Goal: Find specific page/section: Find specific page/section

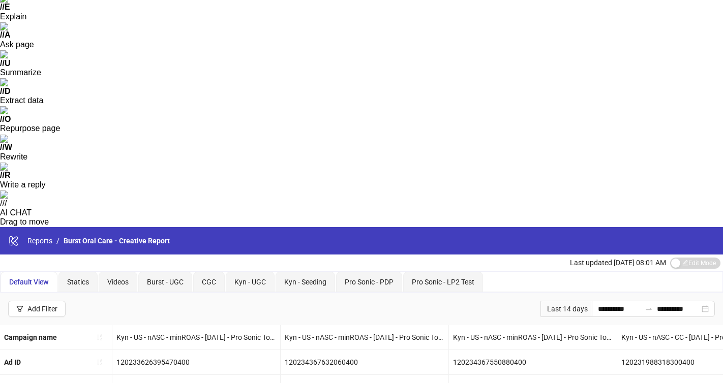
scroll to position [100, 0]
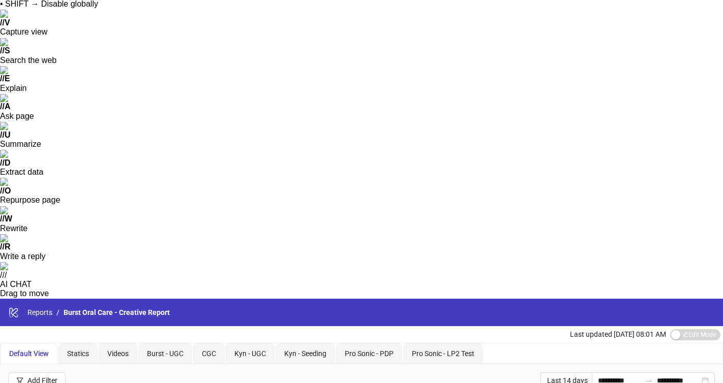
scroll to position [27, 0]
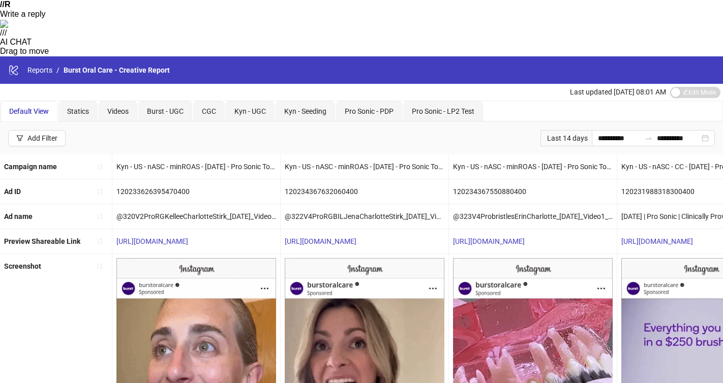
scroll to position [278, 0]
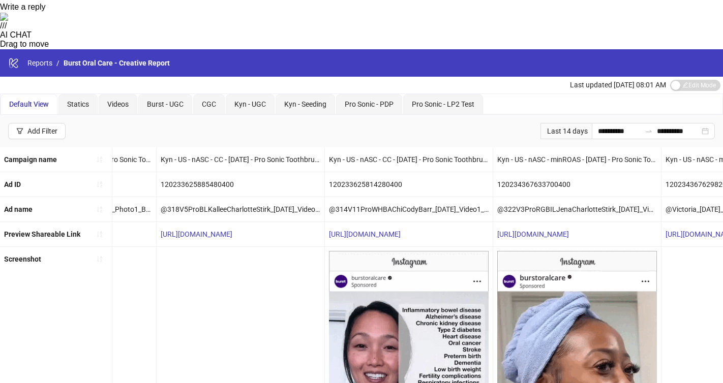
scroll to position [0, 0]
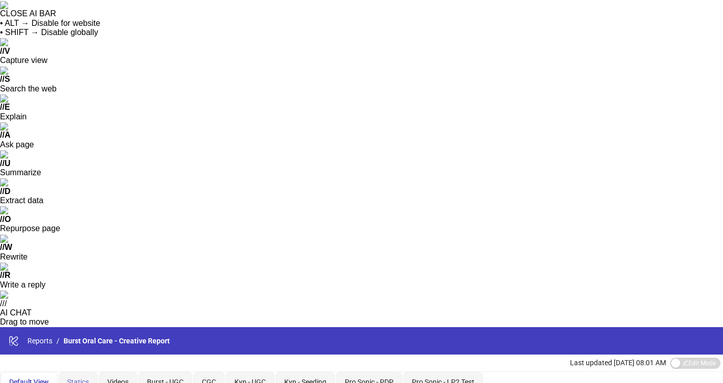
click at [89, 372] on div "Statics" at bounding box center [77, 382] width 39 height 20
click at [115, 378] on span "Videos" at bounding box center [117, 382] width 21 height 8
click at [169, 378] on span "Burst - UGC" at bounding box center [165, 382] width 37 height 8
click at [219, 372] on div "CGC" at bounding box center [209, 382] width 32 height 20
click at [243, 377] on div "Kyn - UGC" at bounding box center [250, 382] width 32 height 11
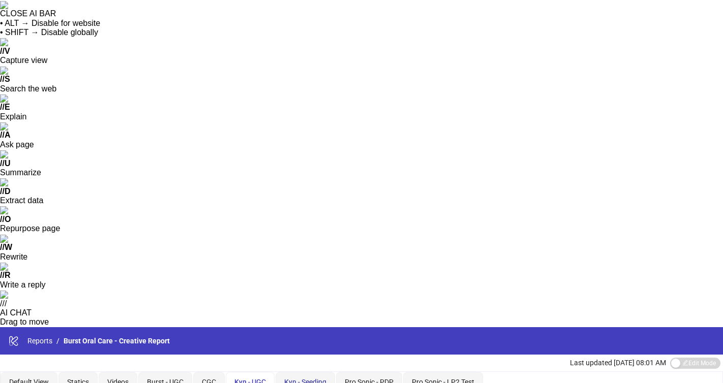
click at [302, 378] on span "Kyn - Seeding" at bounding box center [305, 382] width 42 height 8
click at [354, 378] on span "Pro Sonic - PDP" at bounding box center [369, 382] width 49 height 8
click at [432, 378] on span "Pro Sonic - LP2 Test" at bounding box center [443, 382] width 63 height 8
click at [128, 378] on span "Videos" at bounding box center [117, 382] width 21 height 8
click at [37, 378] on span "Default View" at bounding box center [29, 382] width 40 height 8
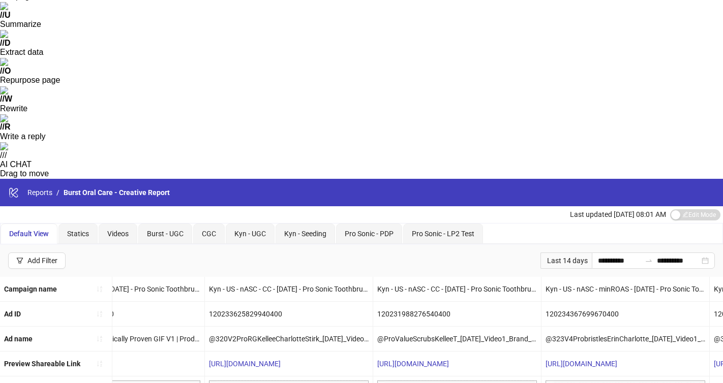
scroll to position [0, 447]
